Goal: Task Accomplishment & Management: Use online tool/utility

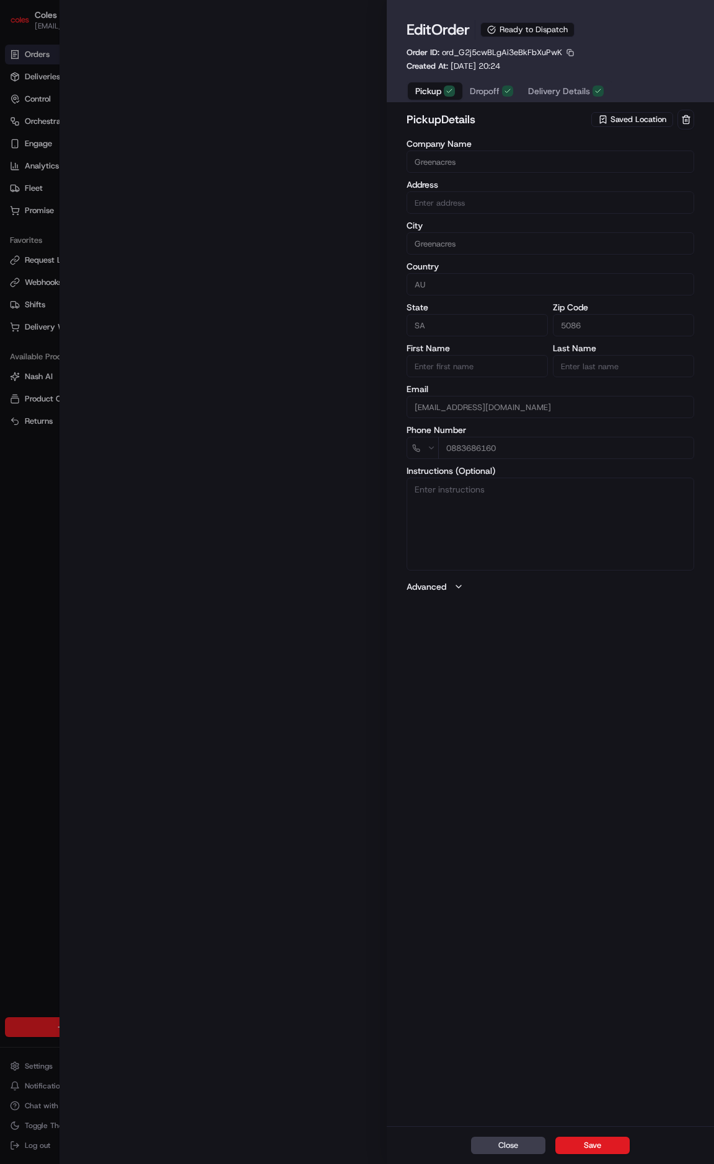
type input "Cnr [PERSON_NAME] amd Floridale Rd Greenacres SA 5086 AU"
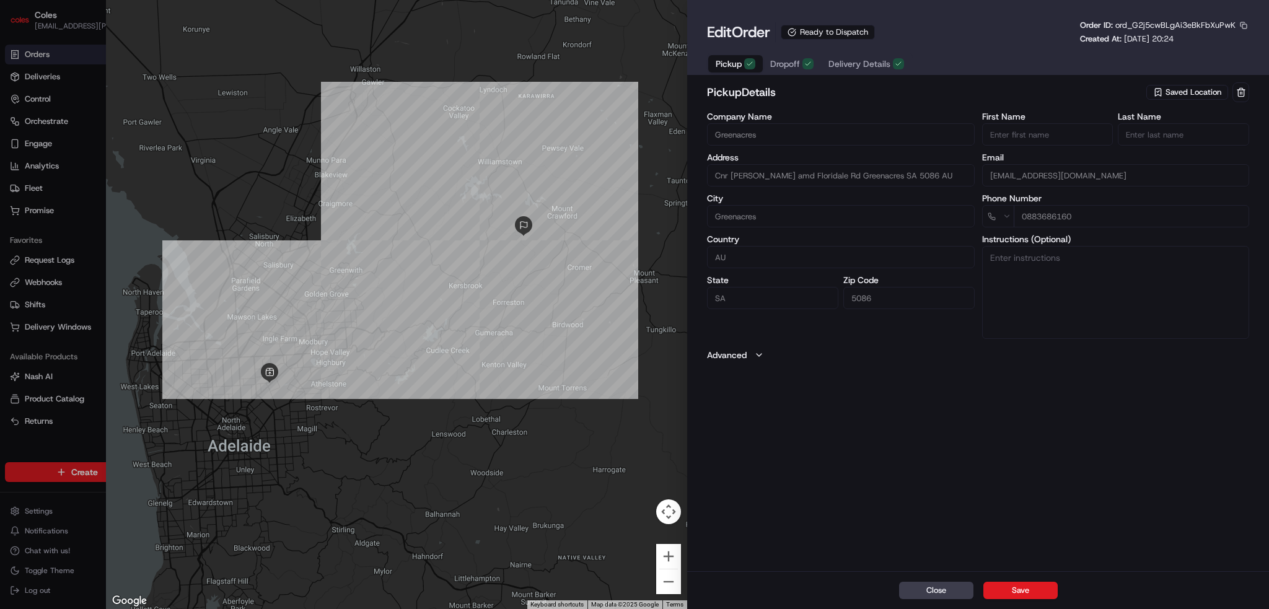
click at [47, 59] on div at bounding box center [634, 304] width 1269 height 609
type input "+1"
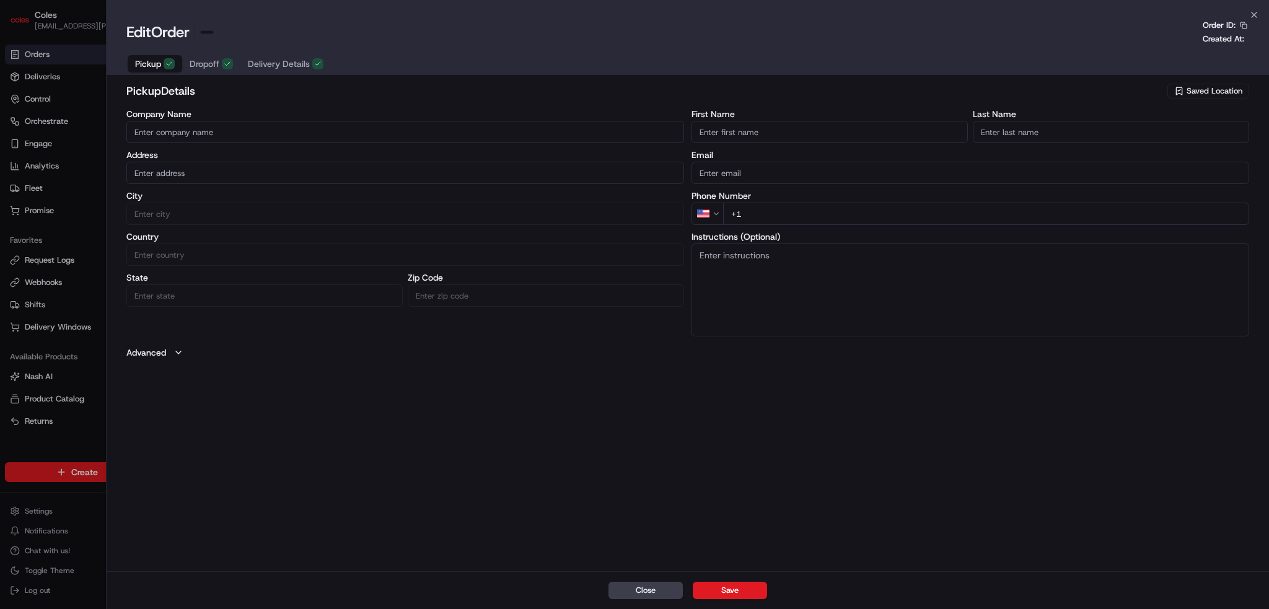
click at [46, 57] on div at bounding box center [634, 304] width 1269 height 609
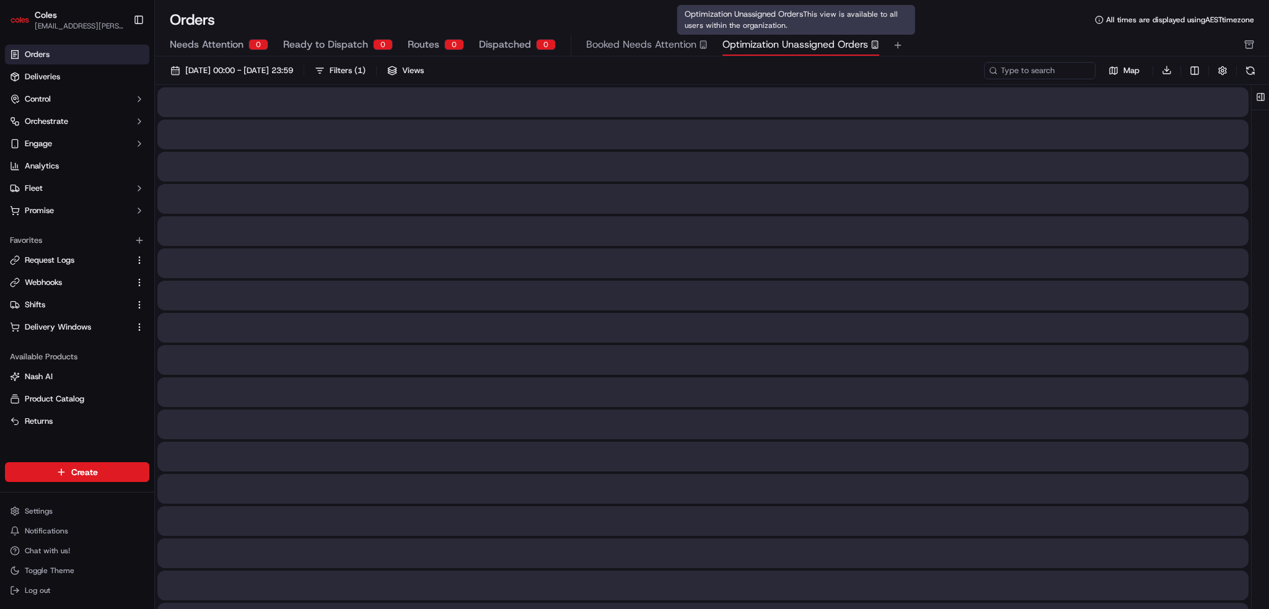
click at [713, 44] on span "Optimization Unassigned Orders" at bounding box center [795, 44] width 146 height 15
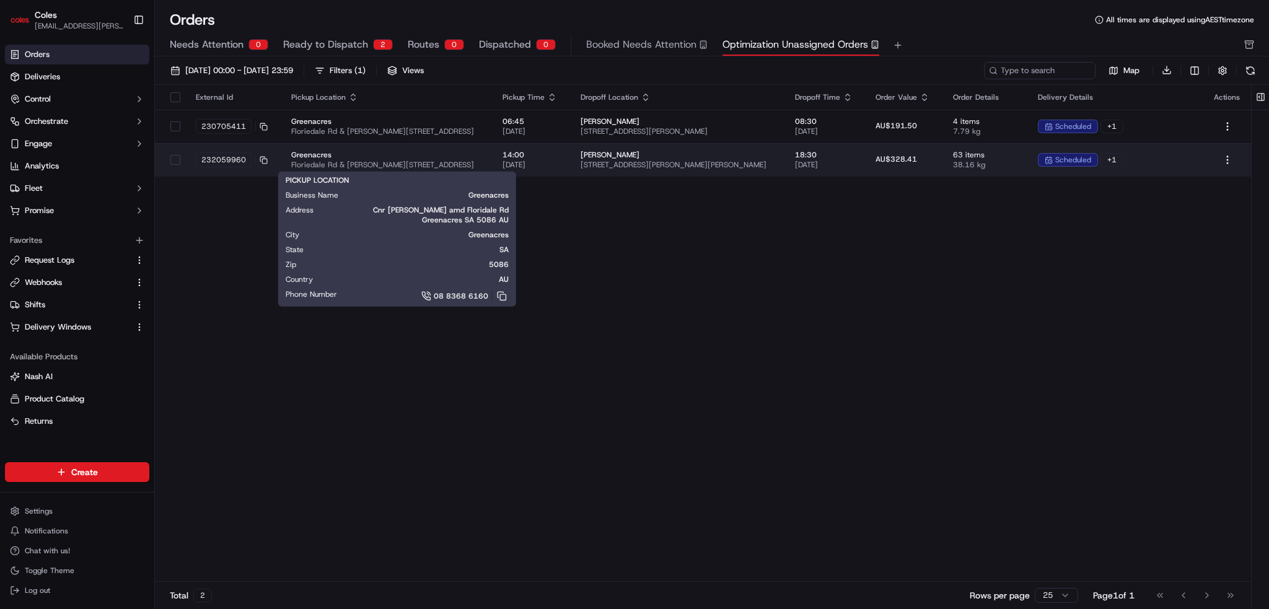
click at [471, 158] on span "Greenacres" at bounding box center [386, 155] width 191 height 10
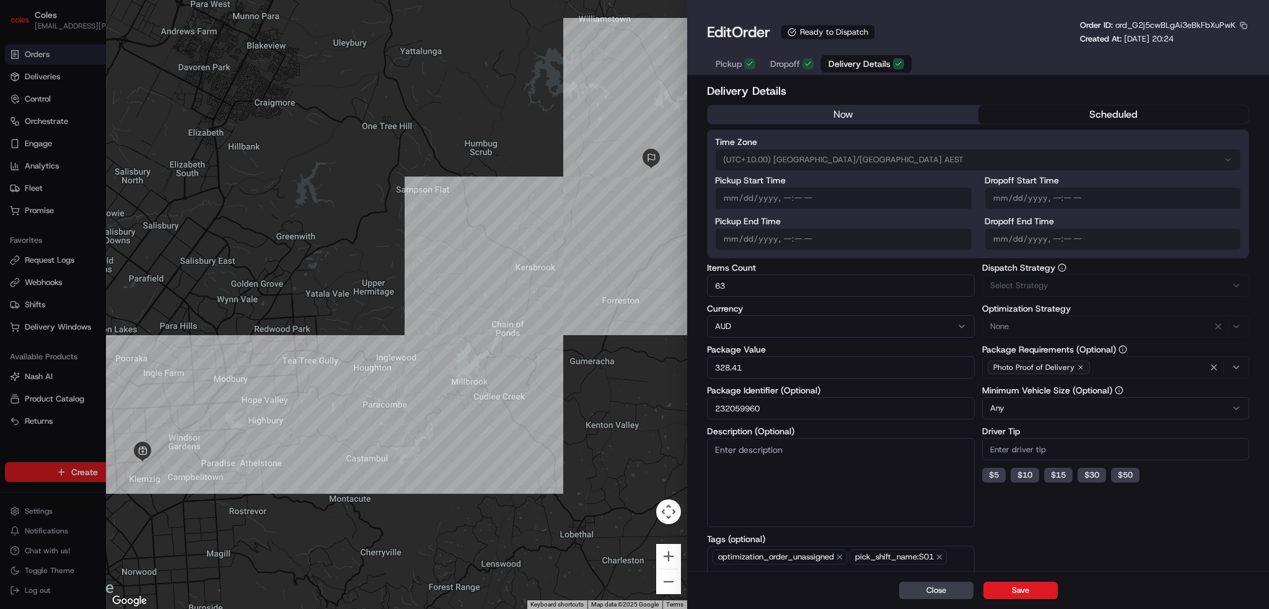
click at [713, 62] on span "Delivery Details" at bounding box center [859, 64] width 62 height 12
click at [713, 62] on span "Dropoff" at bounding box center [785, 64] width 30 height 12
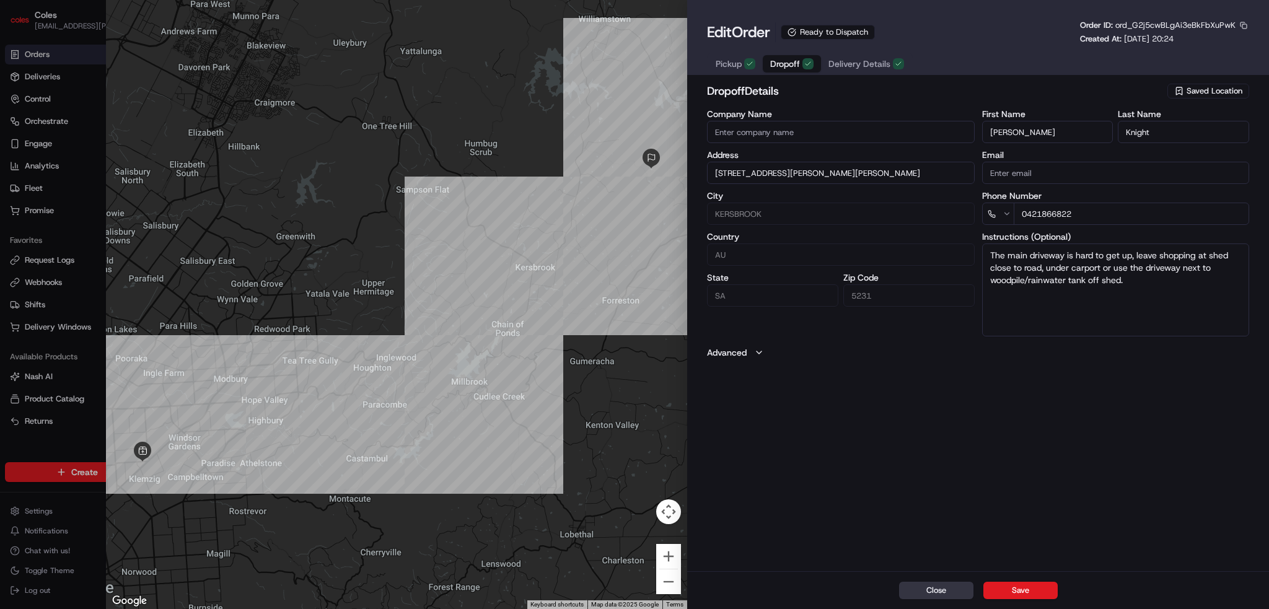
click at [713, 596] on button "Close" at bounding box center [936, 590] width 74 height 17
type input "+1"
